Goal: Transaction & Acquisition: Purchase product/service

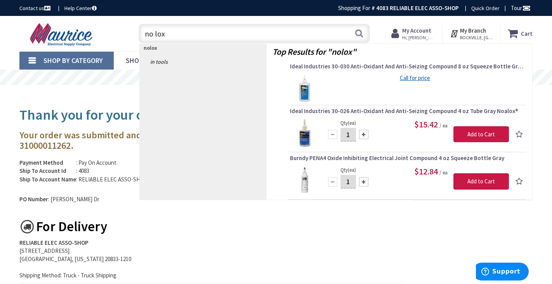
type input "no lox"
drag, startPoint x: 173, startPoint y: 44, endPoint x: 371, endPoint y: 64, distance: 199.3
click at [371, 64] on span "Ideal Industries 30-030 Anti-Oxidant And Anti-Seizing Compound 8 oz Squeeze Bot…" at bounding box center [407, 67] width 235 height 8
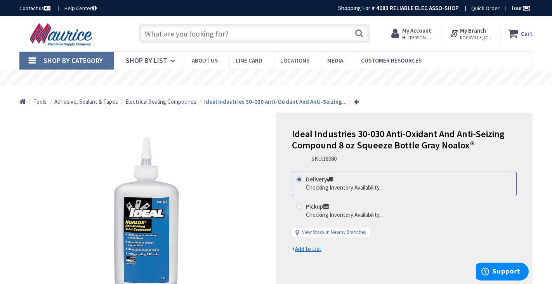
type input "[STREET_ADDRESS][PERSON_NAME]"
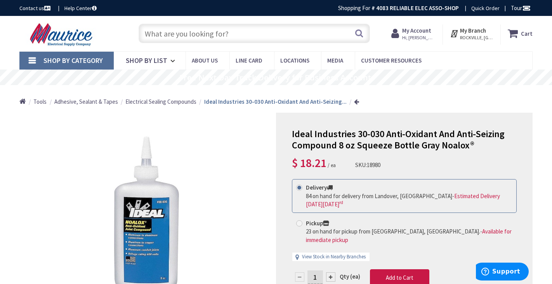
click at [150, 32] on input "text" at bounding box center [254, 33] width 231 height 19
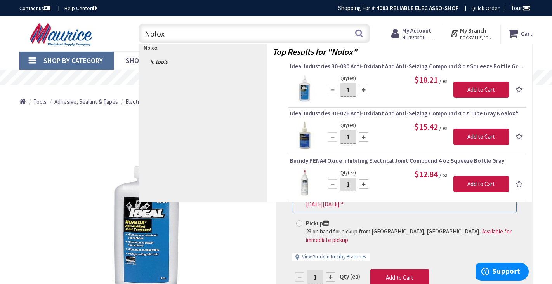
type input "Nolan"
drag, startPoint x: 177, startPoint y: 47, endPoint x: 466, endPoint y: 91, distance: 291.9
click at [466, 91] on input "Add to Cart" at bounding box center [482, 90] width 56 height 16
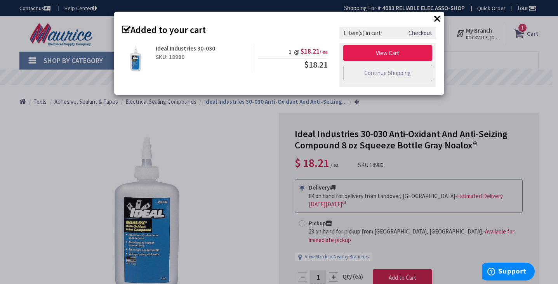
click at [391, 54] on link "View Cart" at bounding box center [387, 53] width 89 height 16
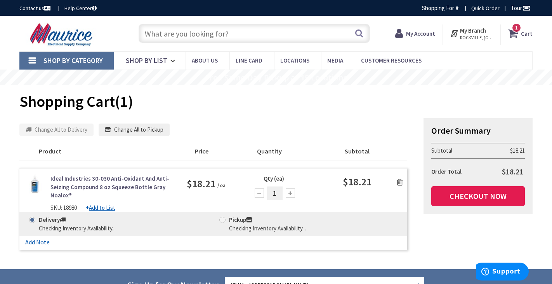
click at [466, 193] on link "Checkout Now" at bounding box center [479, 196] width 94 height 20
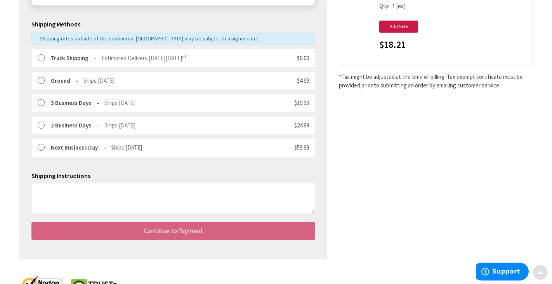
scroll to position [197, 0]
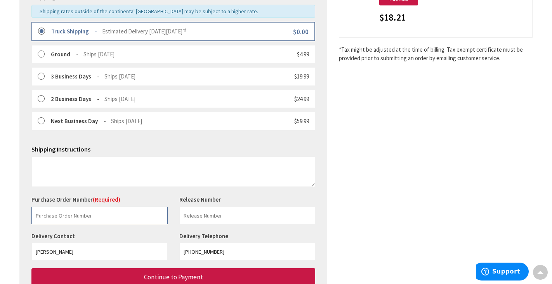
click at [66, 210] on input "text" at bounding box center [99, 215] width 136 height 17
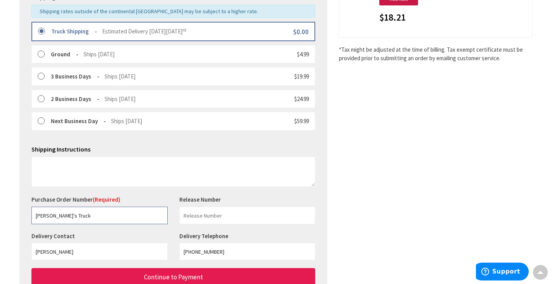
type input "Mike's Truck"
click at [152, 275] on span "Continue to Payment" at bounding box center [173, 277] width 59 height 9
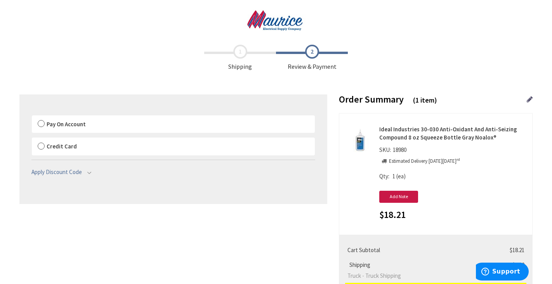
scroll to position [2, 0]
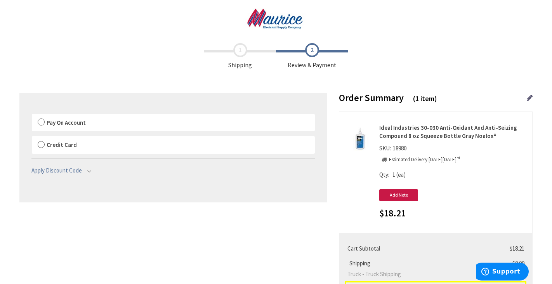
click at [42, 121] on label "Pay On Account" at bounding box center [173, 123] width 283 height 18
click at [32, 115] on input "Pay On Account" at bounding box center [32, 115] width 0 height 0
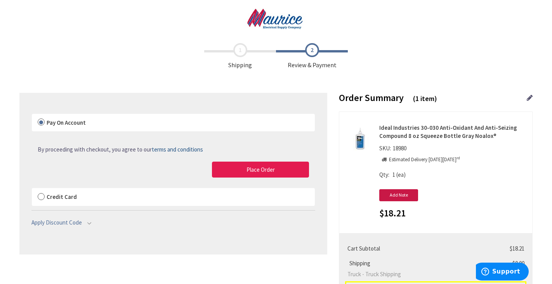
click at [223, 168] on button "Place Order" at bounding box center [260, 170] width 97 height 16
